Goal: Information Seeking & Learning: Learn about a topic

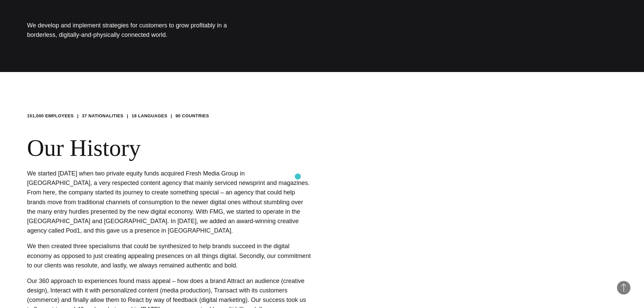
scroll to position [237, 0]
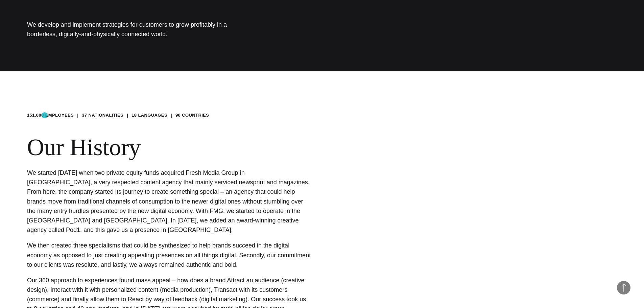
click at [45, 115] on li "151,000 EMPLOYEES" at bounding box center [50, 115] width 47 height 7
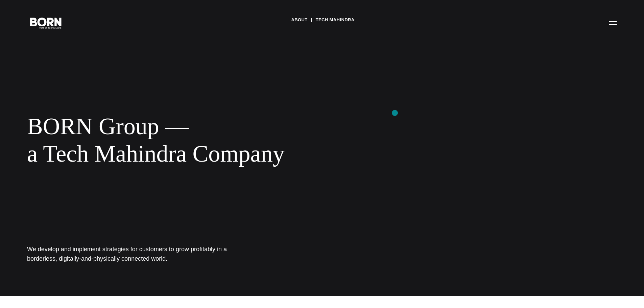
scroll to position [0, 0]
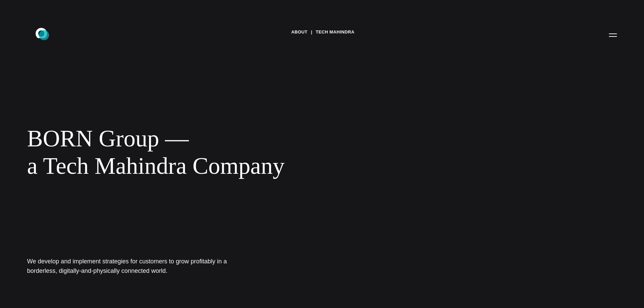
click at [44, 35] on icon ".st0{display:none;} .st1{display:inline;} .st2{font-family:'HelveticaNeue-Mediu…" at bounding box center [45, 35] width 43 height 18
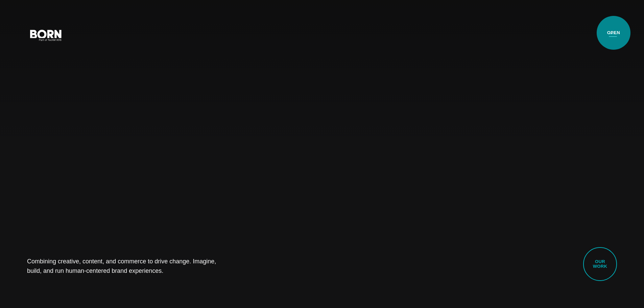
click at [614, 33] on button "Primary Menu" at bounding box center [613, 35] width 16 height 14
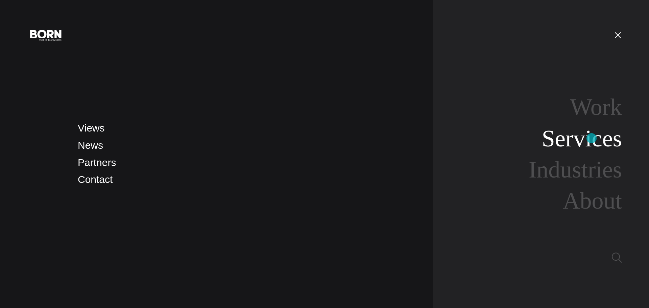
click at [592, 138] on link "Services" at bounding box center [582, 138] width 80 height 26
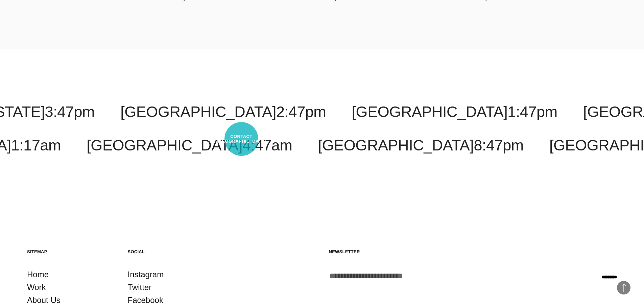
scroll to position [1414, 0]
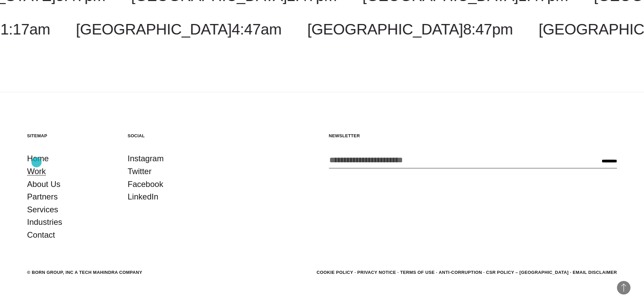
click at [37, 165] on link "Work" at bounding box center [36, 171] width 19 height 13
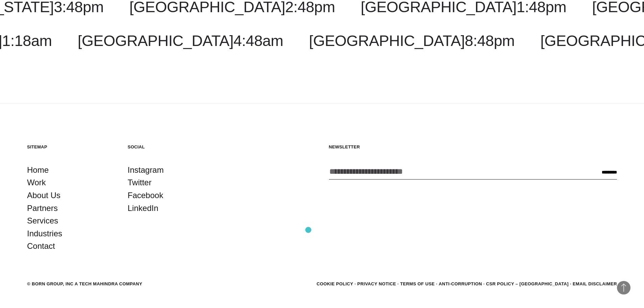
scroll to position [2460, 0]
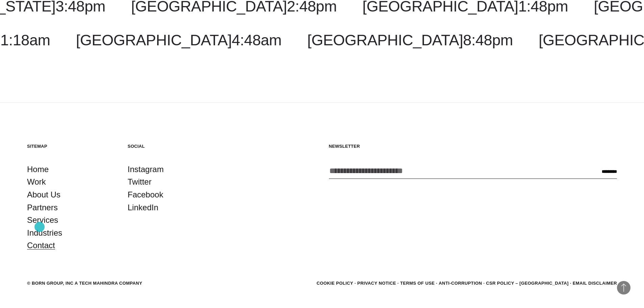
click at [40, 239] on link "Contact" at bounding box center [41, 245] width 28 height 13
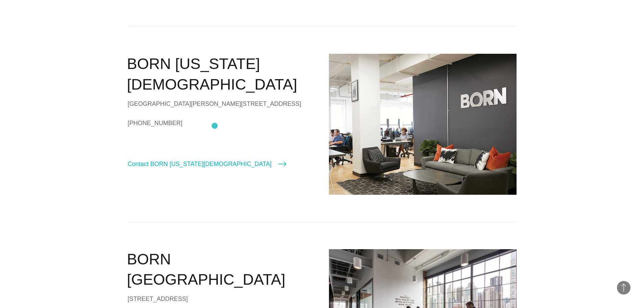
scroll to position [575, 0]
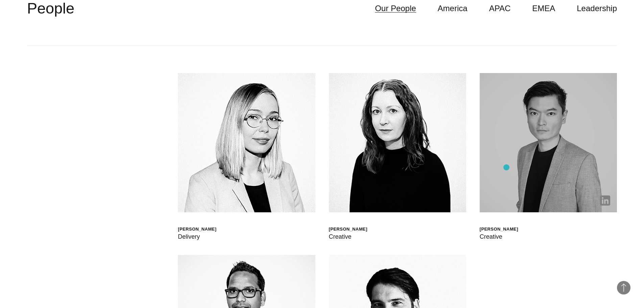
scroll to position [1961, 0]
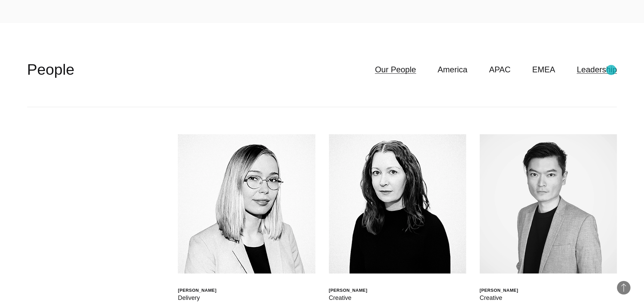
click at [611, 70] on link "Leadership" at bounding box center [597, 69] width 40 height 13
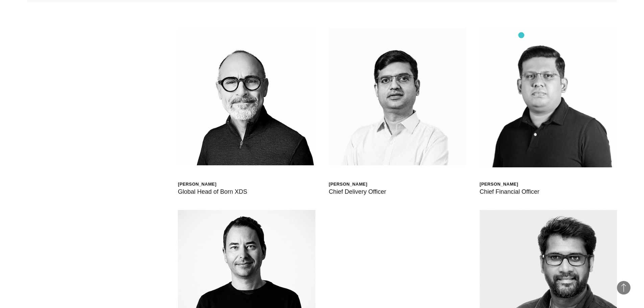
scroll to position [2237, 0]
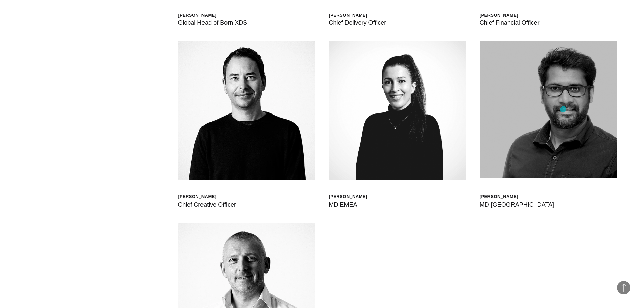
click at [563, 109] on img at bounding box center [548, 109] width 137 height 137
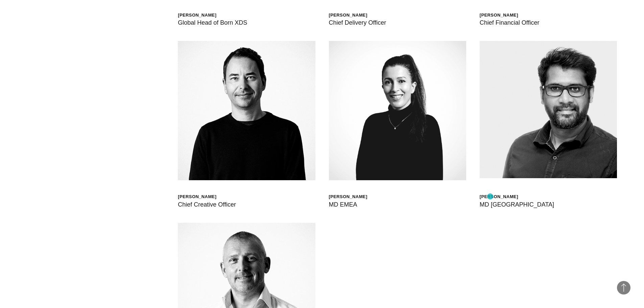
click at [490, 196] on div "Sathish Elumalai" at bounding box center [517, 197] width 74 height 6
click at [492, 209] on div "Scott Sorokin Global Head of Born XDS Shashank Tamotia Chief Delivery Officer B…" at bounding box center [322, 132] width 590 height 600
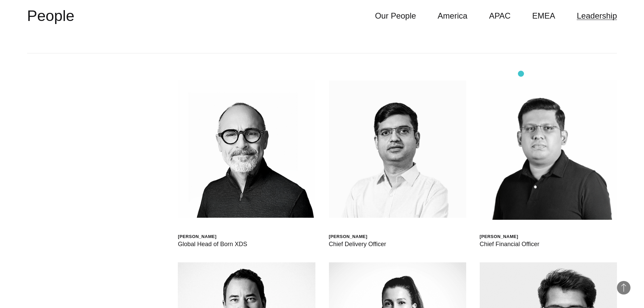
scroll to position [2000, 0]
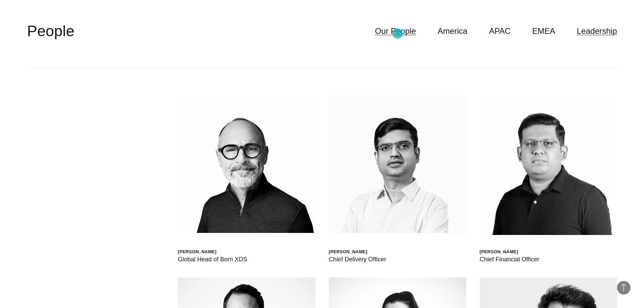
click at [398, 33] on link "Our People" at bounding box center [395, 31] width 41 height 13
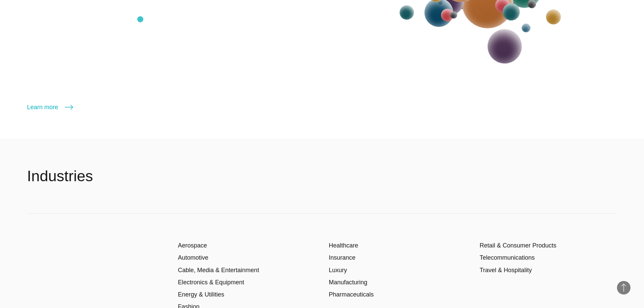
scroll to position [985, 0]
